Goal: Find specific page/section: Find specific page/section

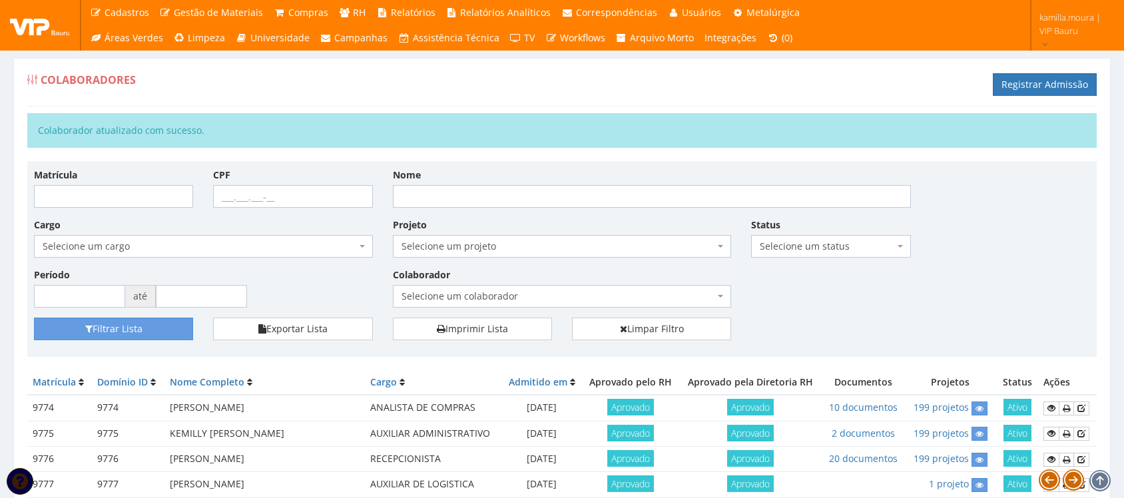
scroll to position [394, 0]
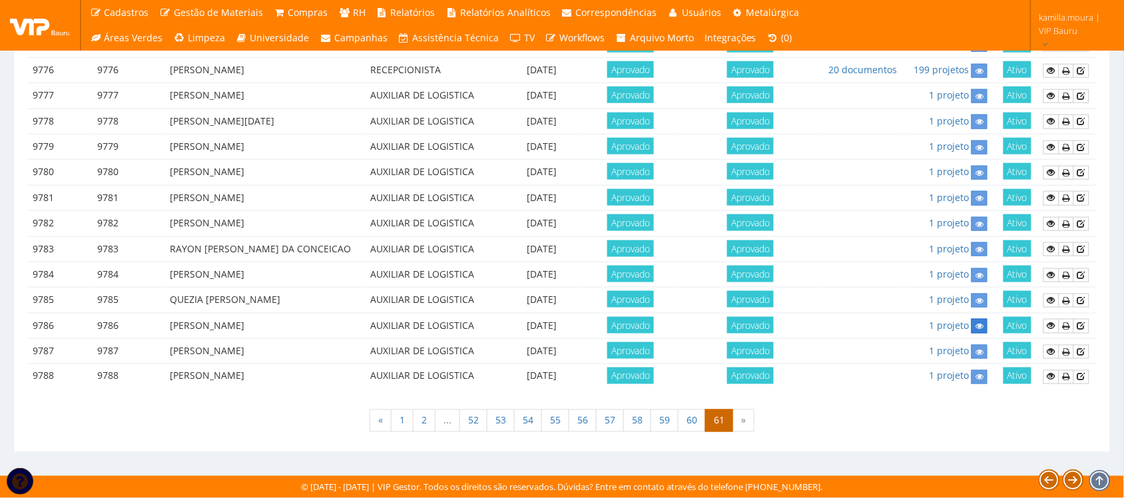
click at [983, 326] on icon at bounding box center [979, 326] width 8 height 9
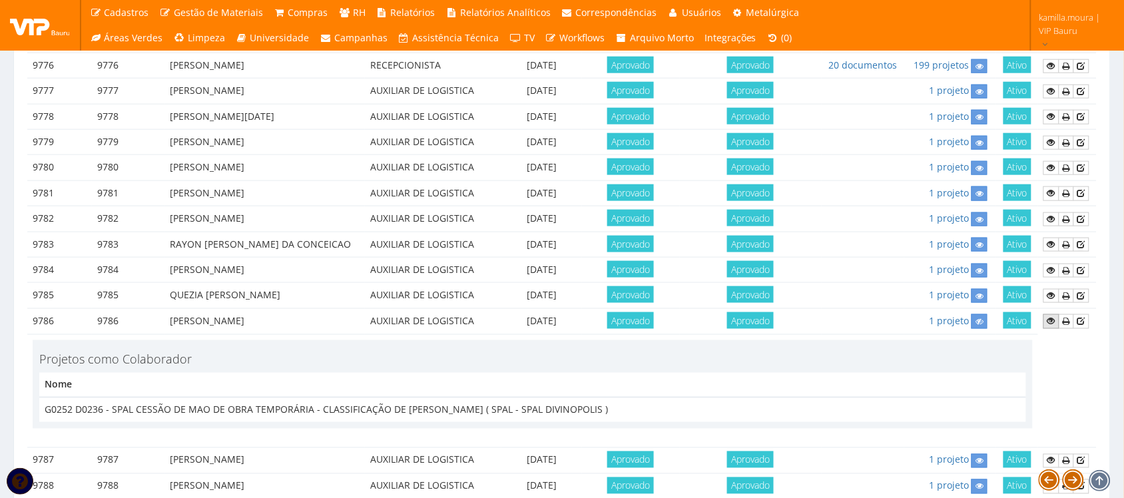
click at [1049, 326] on icon at bounding box center [1051, 320] width 8 height 9
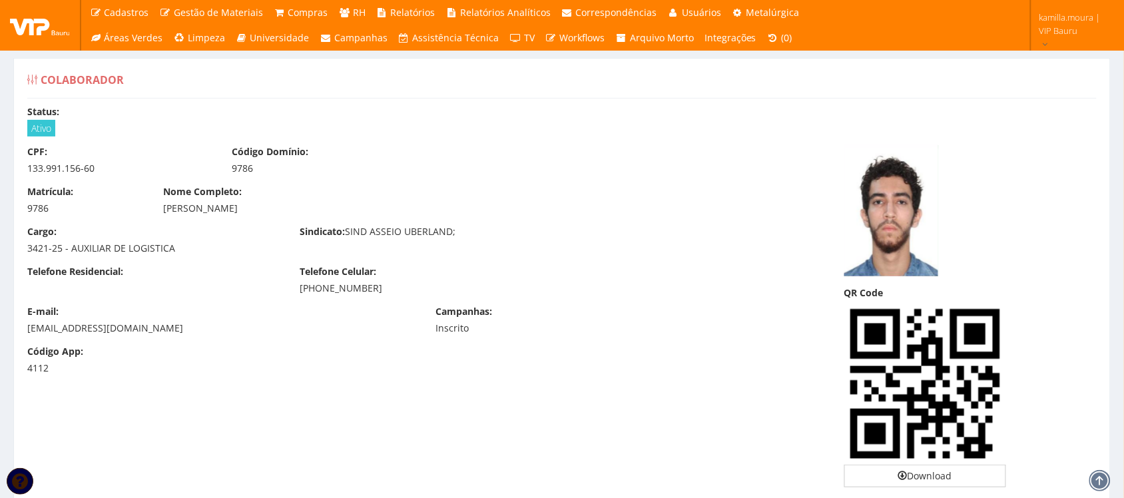
click at [51, 166] on div "133.991.156-60" at bounding box center [119, 168] width 184 height 13
copy div "133.991.156-60"
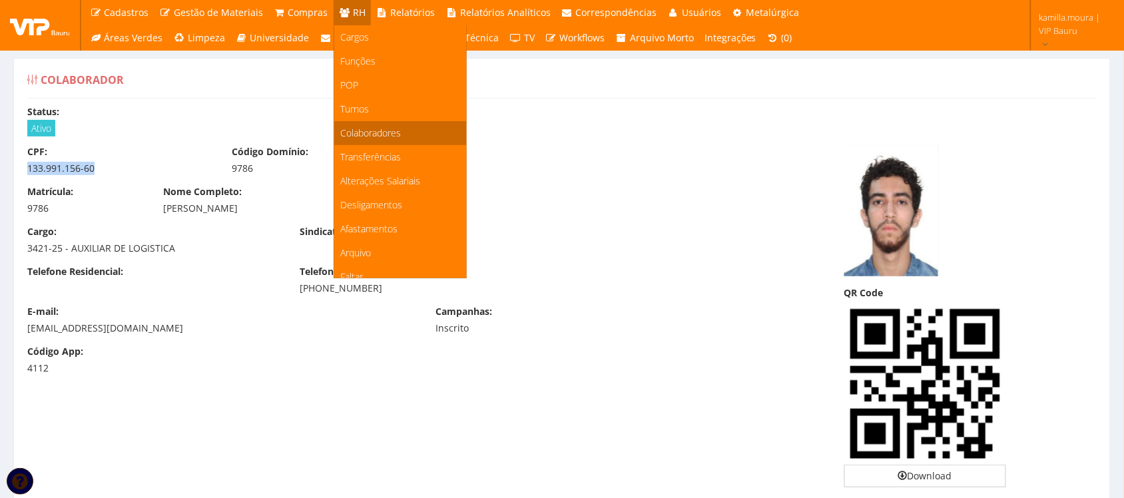
click at [372, 132] on span "Colaboradores" at bounding box center [371, 133] width 61 height 13
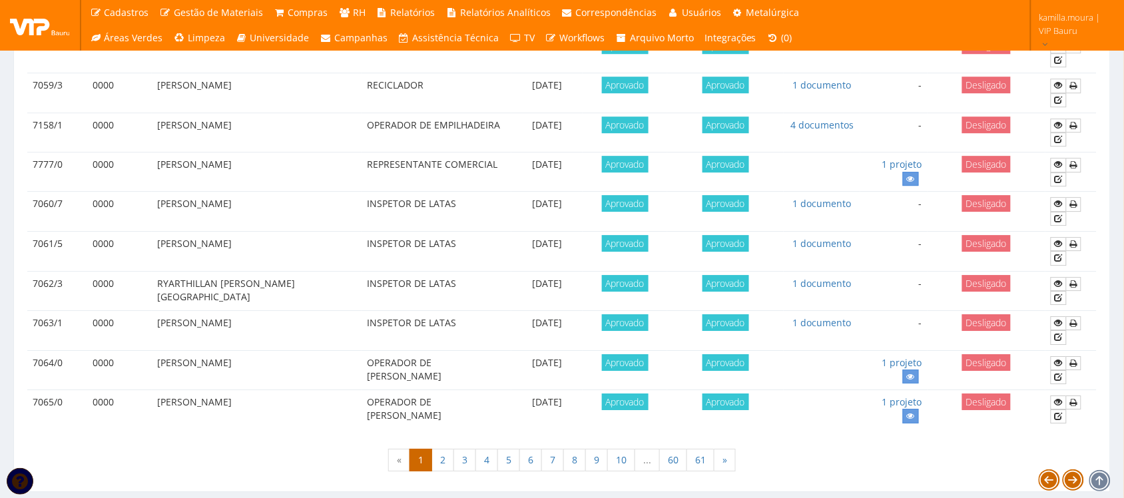
scroll to position [1179, 0]
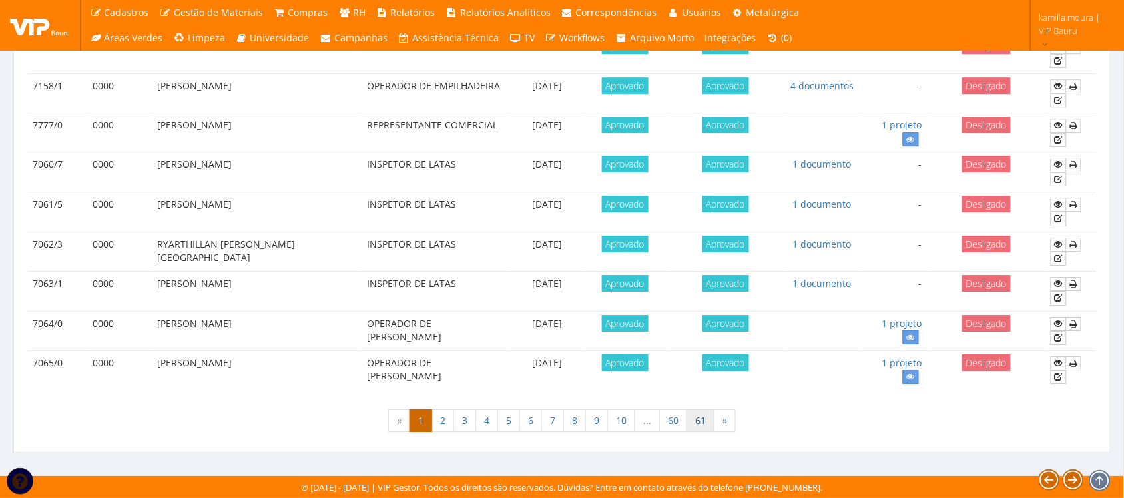
click at [706, 427] on link "61" at bounding box center [701, 421] width 28 height 23
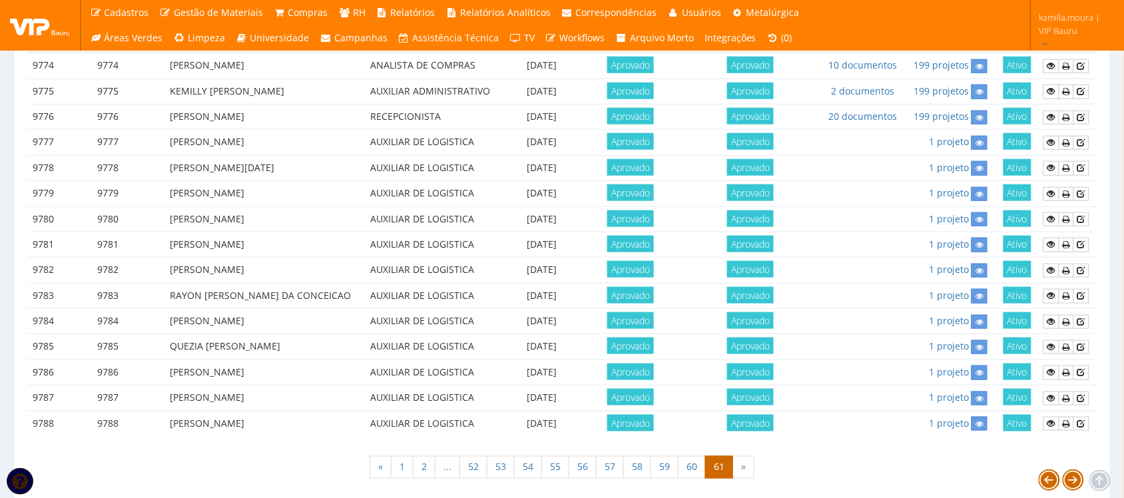
scroll to position [345, 0]
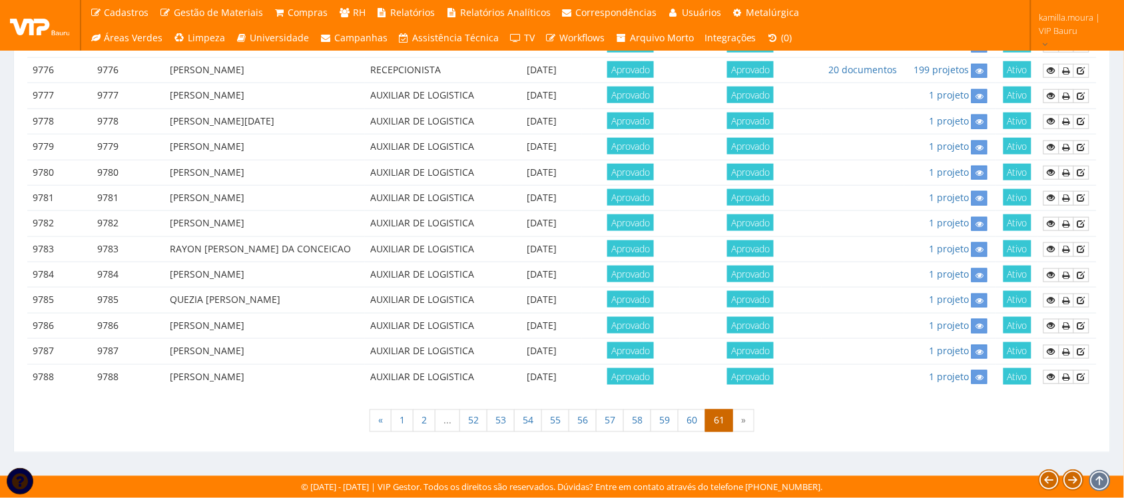
click at [824, 431] on div "« 1 2 ... 52 53 54 55 56 57 58 59 60 61 »" at bounding box center [561, 422] width 1069 height 39
click at [607, 400] on div "Matrícula Domínio ID Nome Completo Cargo Admitido em Aprovado pelo RH Aprovado …" at bounding box center [561, 191] width 1069 height 421
